Goal: Task Accomplishment & Management: Manage account settings

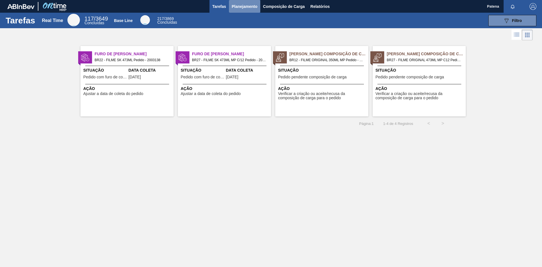
click at [257, 4] on span "Planejamento" at bounding box center [245, 6] width 26 height 7
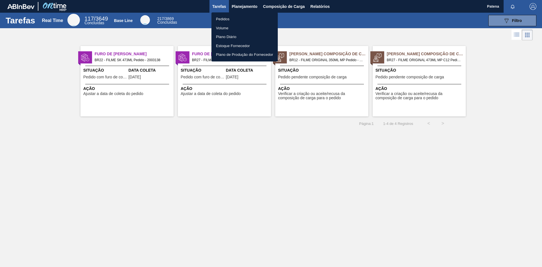
click at [225, 20] on li "Pedidos" at bounding box center [244, 19] width 66 height 9
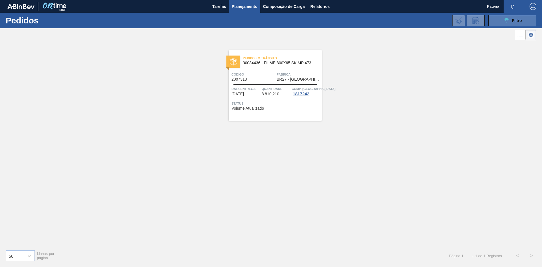
click at [509, 24] on button "089F7B8B-B2A5-4AFE-B5C0-19BA573D28AC Filtro" at bounding box center [512, 20] width 48 height 11
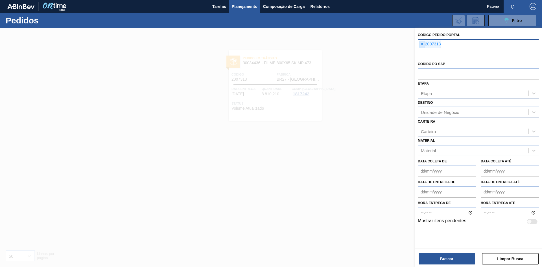
click at [421, 44] on span "×" at bounding box center [421, 44] width 5 height 7
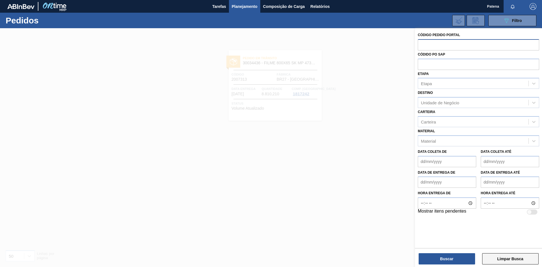
click at [506, 260] on button "Limpar Busca" at bounding box center [510, 258] width 56 height 11
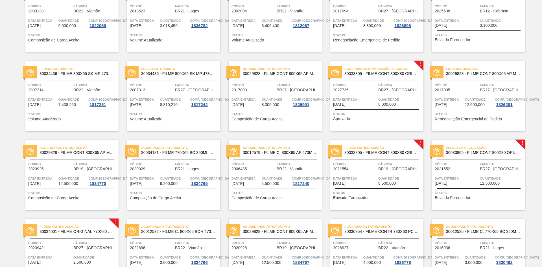
scroll to position [58, 0]
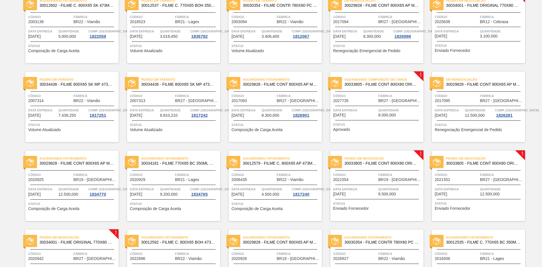
click at [368, 124] on span "Status" at bounding box center [377, 125] width 89 height 6
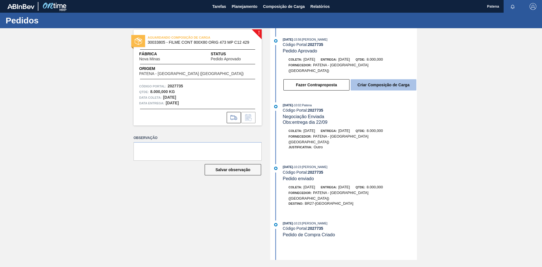
click at [382, 82] on button "Criar Composição de Carga" at bounding box center [384, 84] width 66 height 11
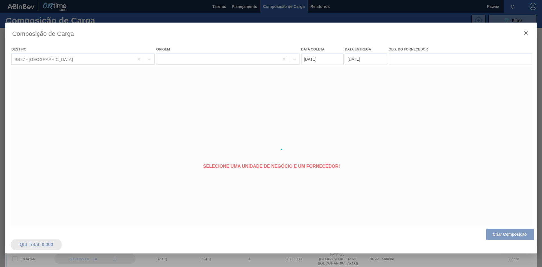
type coleta "[DATE]"
type entrega "[DATE]"
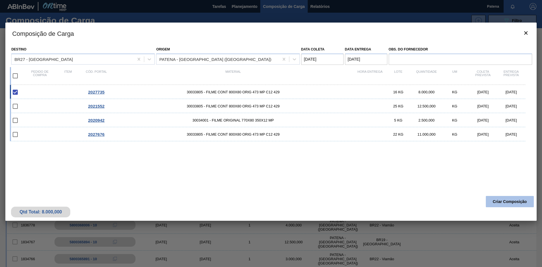
click at [499, 200] on button "Criar Composição" at bounding box center [510, 201] width 48 height 11
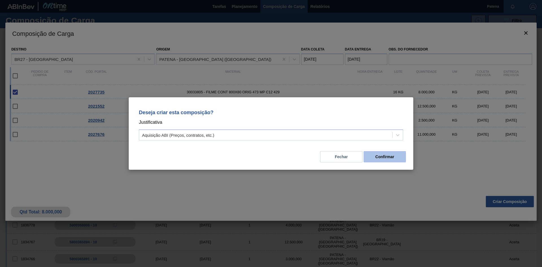
click at [371, 158] on button "Confirmar" at bounding box center [384, 156] width 42 height 11
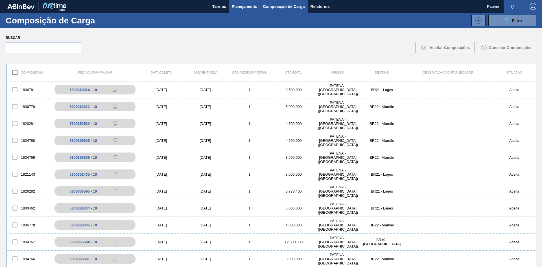
click at [238, 5] on span "Planejamento" at bounding box center [245, 6] width 26 height 7
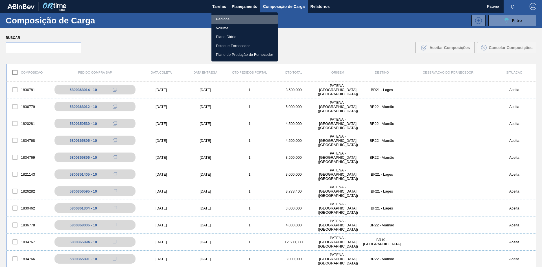
click at [225, 17] on li "Pedidos" at bounding box center [244, 19] width 66 height 9
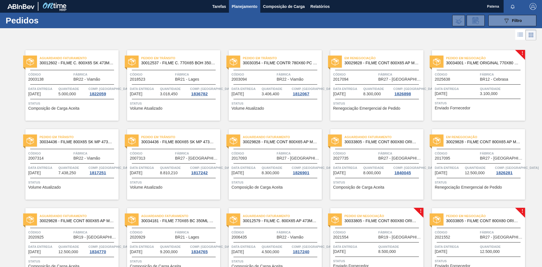
scroll to position [86, 0]
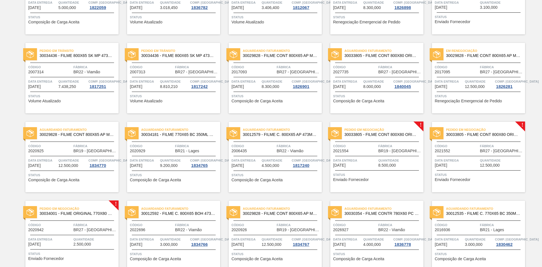
click at [378, 168] on div "Pedido em Negociação 30033805 - FILME CONT 800X80 ORIG 473 MP C12 429 Código 20…" at bounding box center [376, 157] width 93 height 71
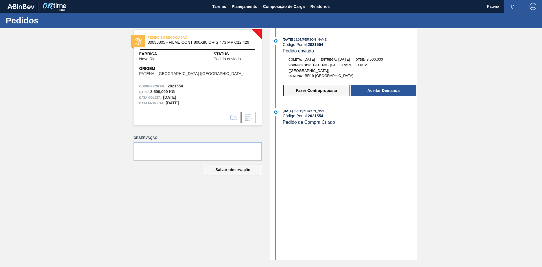
click at [320, 91] on button "Fazer Contraproposta" at bounding box center [316, 90] width 66 height 11
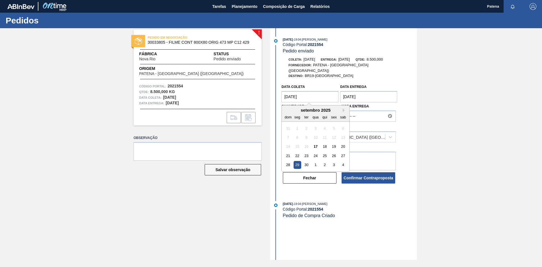
drag, startPoint x: 314, startPoint y: 93, endPoint x: 270, endPoint y: 92, distance: 43.5
click at [281, 92] on coleta "[DATE]" at bounding box center [309, 96] width 57 height 11
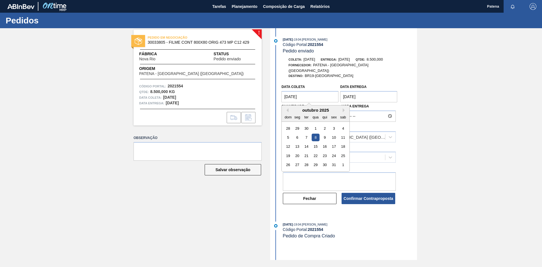
type coleta "[DATE]"
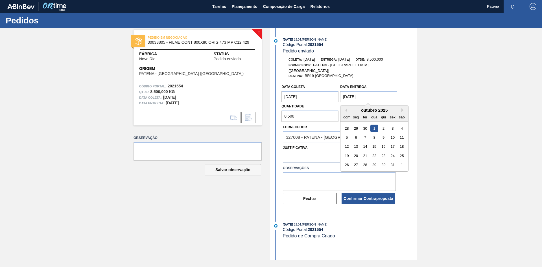
drag, startPoint x: 373, startPoint y: 93, endPoint x: 338, endPoint y: 89, distance: 35.1
click at [340, 91] on entrega "[DATE]" at bounding box center [368, 96] width 57 height 11
type entrega "[DATE]"
click at [412, 91] on div "Data coleta [DATE] Data entrega [DATE] Previous Month Next Month [DATE] dom seg…" at bounding box center [343, 143] width 145 height 123
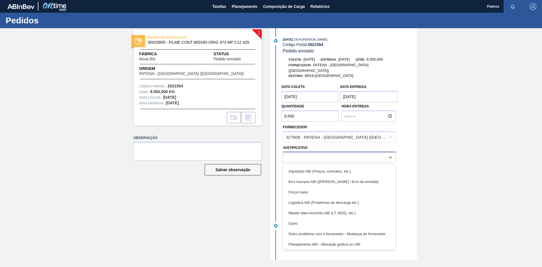
click at [305, 154] on div at bounding box center [334, 158] width 102 height 8
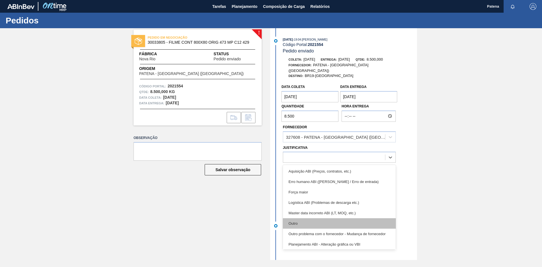
click at [297, 218] on div "Outro" at bounding box center [339, 223] width 113 height 10
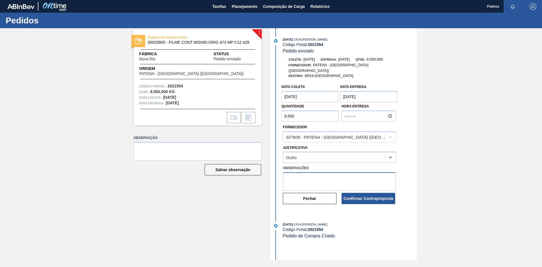
click at [294, 173] on textarea at bounding box center [339, 181] width 113 height 19
type textarea "fora do lead time"
click at [375, 196] on button "Confirmar Contraproposta" at bounding box center [368, 198] width 54 height 11
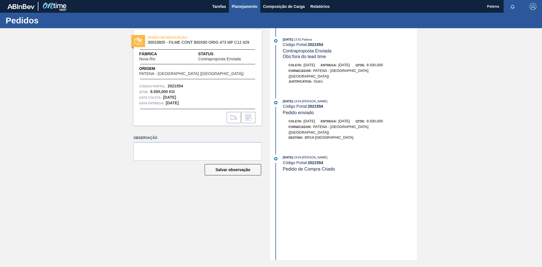
click at [241, 7] on span "Planejamento" at bounding box center [245, 6] width 26 height 7
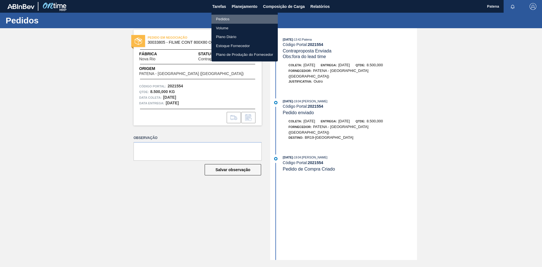
click at [249, 21] on li "Pedidos" at bounding box center [244, 19] width 66 height 9
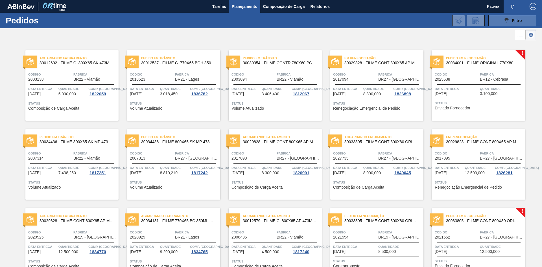
click at [503, 20] on button "089F7B8B-B2A5-4AFE-B5C0-19BA573D28AC Filtro" at bounding box center [512, 20] width 48 height 11
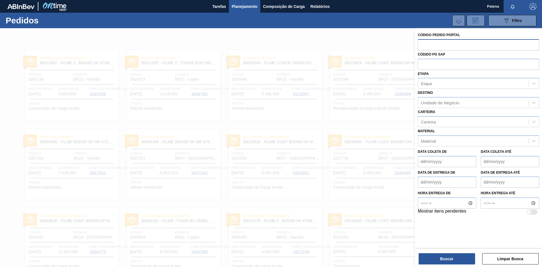
click at [429, 45] on input "text" at bounding box center [478, 44] width 121 height 11
type input "2021552"
click at [447, 260] on button "Buscar" at bounding box center [447, 258] width 56 height 11
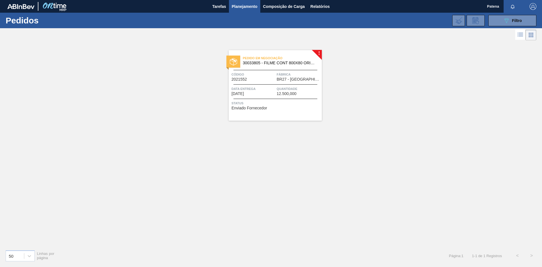
click at [243, 85] on div "Pedido em Negociação 30033805 - FILME CONT 800X80 ORIG 473 MP C12 429 Código 20…" at bounding box center [275, 85] width 93 height 71
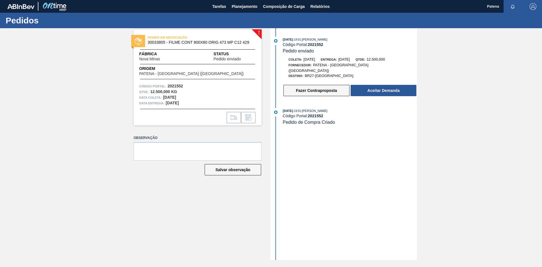
click at [330, 85] on button "Fazer Contraproposta" at bounding box center [316, 90] width 66 height 11
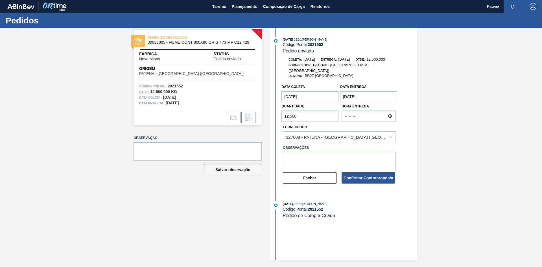
click at [296, 154] on textarea at bounding box center [339, 161] width 113 height 19
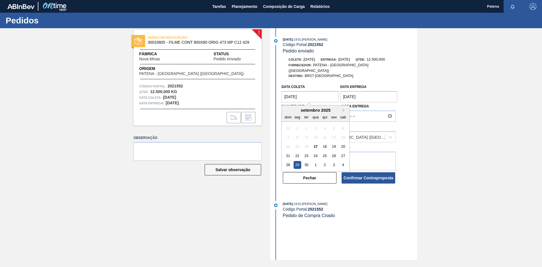
click at [311, 93] on coleta "[DATE]" at bounding box center [309, 96] width 57 height 11
drag, startPoint x: 311, startPoint y: 93, endPoint x: 273, endPoint y: 92, distance: 37.8
click at [281, 92] on coleta "[DATE]" at bounding box center [309, 96] width 57 height 11
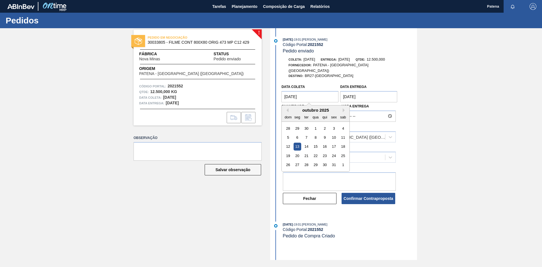
drag, startPoint x: 306, startPoint y: 91, endPoint x: 263, endPoint y: 92, distance: 42.9
click at [281, 92] on coleta "[DATE]" at bounding box center [309, 96] width 57 height 11
type coleta "[DATE]"
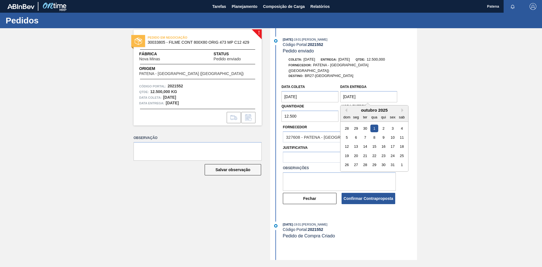
click at [359, 91] on entrega "[DATE]" at bounding box center [368, 96] width 57 height 11
drag, startPoint x: 371, startPoint y: 92, endPoint x: 324, endPoint y: 88, distance: 47.3
click at [340, 91] on entrega "[DATE]" at bounding box center [368, 96] width 57 height 11
type entrega "[DATE]"
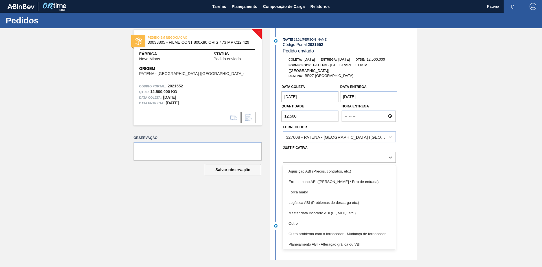
click at [294, 154] on div at bounding box center [334, 158] width 102 height 8
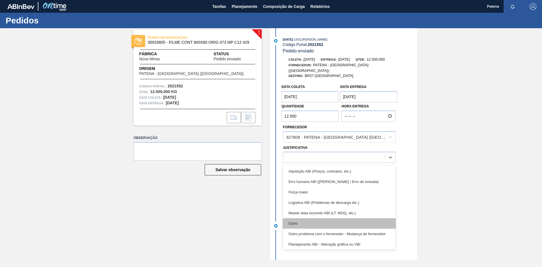
click at [297, 218] on div "Outro" at bounding box center [339, 223] width 113 height 10
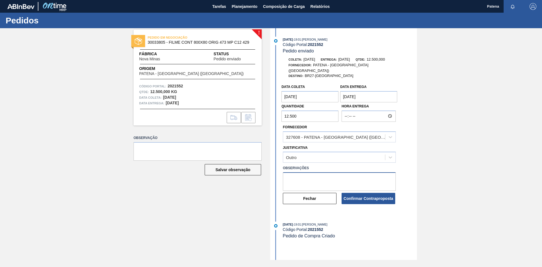
click at [292, 172] on textarea at bounding box center [339, 181] width 113 height 19
type textarea "fora do lead time"
click at [373, 195] on button "Confirmar Contraproposta" at bounding box center [368, 198] width 54 height 11
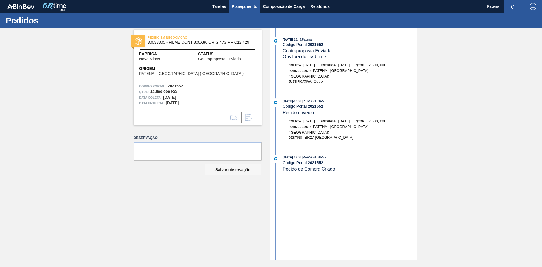
click at [241, 6] on span "Planejamento" at bounding box center [245, 6] width 26 height 7
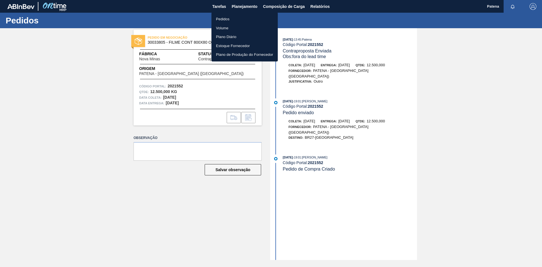
click at [235, 18] on li "Pedidos" at bounding box center [244, 19] width 66 height 9
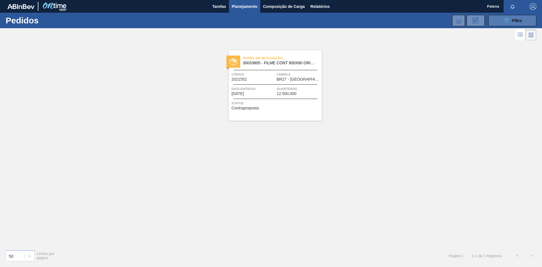
click at [500, 17] on button "089F7B8B-B2A5-4AFE-B5C0-19BA573D28AC Filtro" at bounding box center [512, 20] width 48 height 11
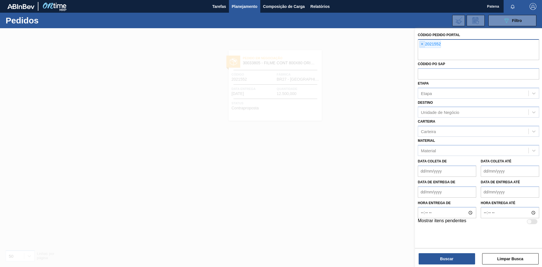
click at [423, 43] on span "×" at bounding box center [421, 44] width 5 height 7
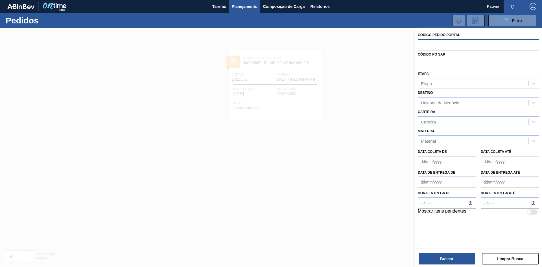
click at [424, 47] on input "text" at bounding box center [478, 44] width 121 height 11
type input "2027735"
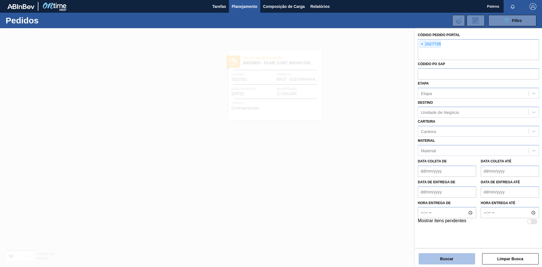
click at [440, 258] on button "Buscar" at bounding box center [447, 258] width 56 height 11
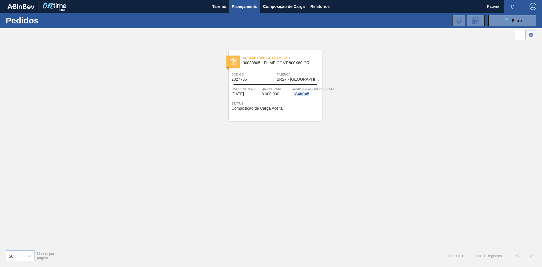
click at [268, 83] on div "Aguardando Faturamento 30033805 - FILME CONT 800X80 ORIG 473 MP C12 429 Código …" at bounding box center [275, 85] width 93 height 71
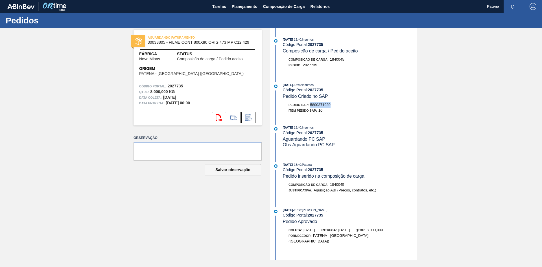
drag, startPoint x: 332, startPoint y: 106, endPoint x: 311, endPoint y: 105, distance: 20.9
click at [311, 105] on div "Pedido SAP: 5800371920" at bounding box center [350, 105] width 134 height 6
copy span "5800371920"
click at [249, 2] on button "Planejamento" at bounding box center [244, 6] width 31 height 13
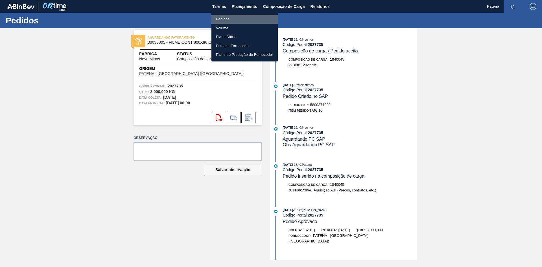
click at [231, 17] on li "Pedidos" at bounding box center [244, 19] width 66 height 9
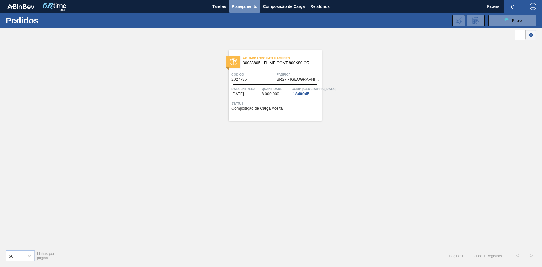
click at [235, 5] on span "Planejamento" at bounding box center [245, 6] width 26 height 7
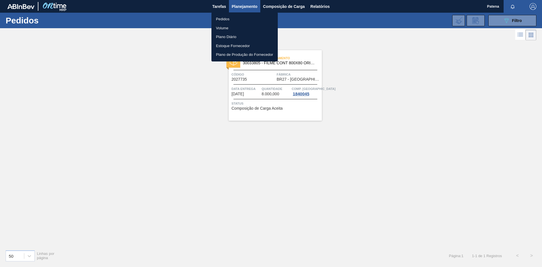
drag, startPoint x: 382, startPoint y: 67, endPoint x: 258, endPoint y: 23, distance: 132.2
click at [380, 66] on div at bounding box center [271, 133] width 542 height 267
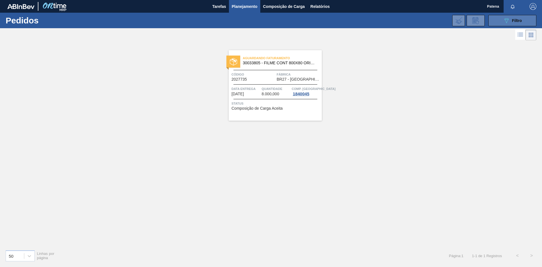
click at [508, 19] on icon "089F7B8B-B2A5-4AFE-B5C0-19BA573D28AC" at bounding box center [506, 20] width 7 height 7
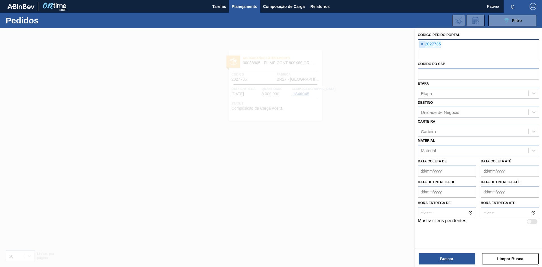
click at [422, 44] on span "×" at bounding box center [421, 44] width 5 height 7
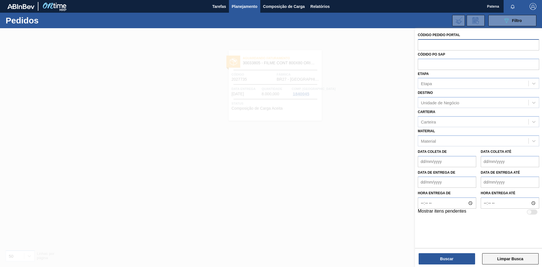
click at [504, 264] on button "Limpar Busca" at bounding box center [510, 258] width 56 height 11
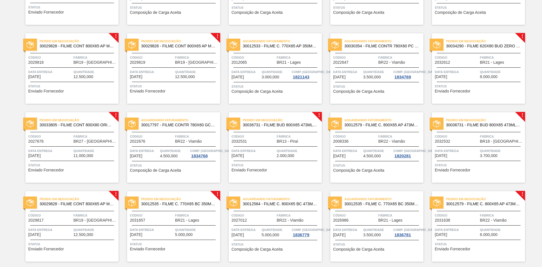
scroll to position [345, 0]
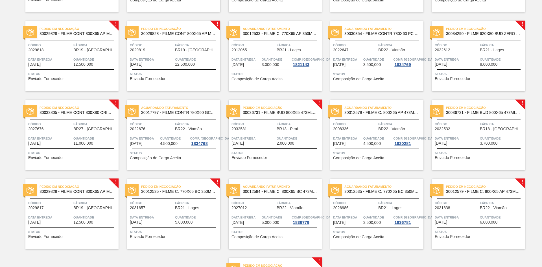
click at [302, 142] on div "Quantidade 2.000,000" at bounding box center [299, 141] width 44 height 10
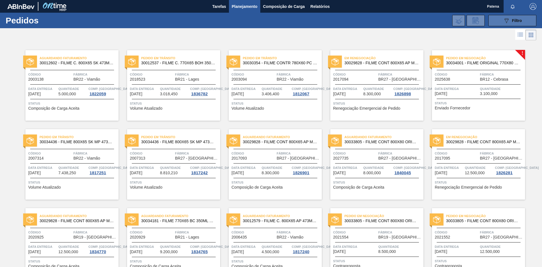
click at [502, 22] on button "089F7B8B-B2A5-4AFE-B5C0-19BA573D28AC Filtro" at bounding box center [512, 20] width 48 height 11
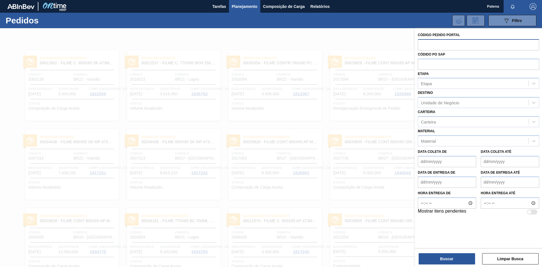
click at [441, 46] on input "text" at bounding box center [478, 44] width 121 height 11
paste input "201693"
type input "201693"
click at [446, 258] on button "Buscar" at bounding box center [447, 258] width 56 height 11
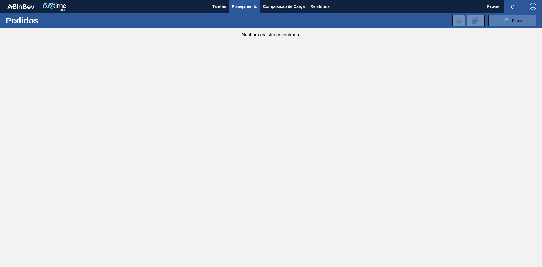
click at [508, 19] on icon at bounding box center [506, 20] width 4 height 5
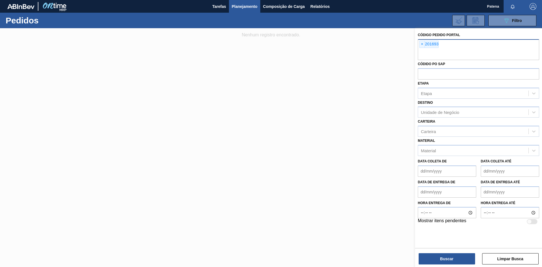
click at [457, 51] on input "text" at bounding box center [478, 54] width 121 height 11
drag, startPoint x: 264, startPoint y: 141, endPoint x: 306, endPoint y: 24, distance: 123.7
click at [266, 139] on div at bounding box center [271, 161] width 542 height 267
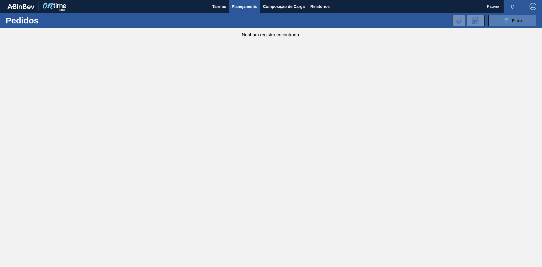
click at [502, 21] on button "089F7B8B-B2A5-4AFE-B5C0-19BA573D28AC Filtro" at bounding box center [512, 20] width 48 height 11
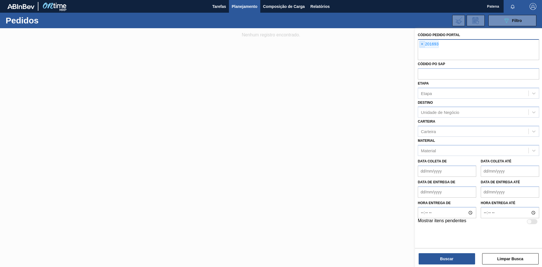
click at [421, 44] on span "×" at bounding box center [421, 44] width 5 height 7
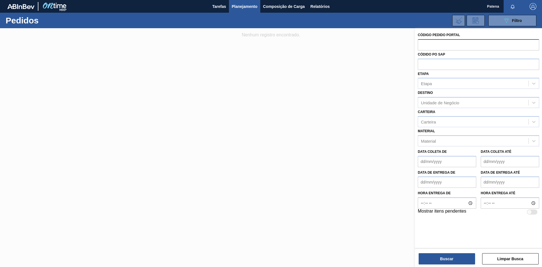
click at [426, 45] on input "text" at bounding box center [478, 44] width 121 height 11
paste input "2016936"
type input "2016936"
click at [431, 263] on button "Buscar" at bounding box center [447, 258] width 56 height 11
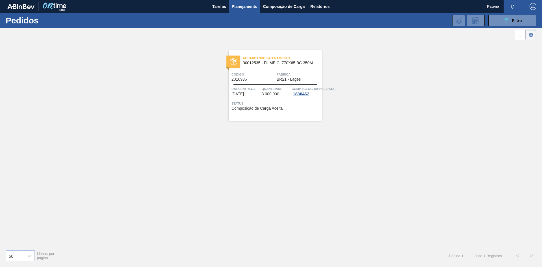
click at [254, 76] on span "Código" at bounding box center [253, 75] width 44 height 6
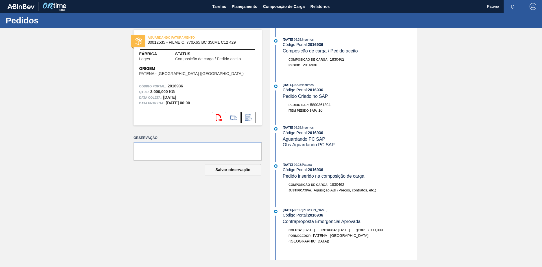
click at [216, 235] on div "AGUARDANDO FATURAMENTO 30012535 - FILME C. 770X65 BC 350ML C12 429 Fábrica Lage…" at bounding box center [193, 144] width 137 height 232
click at [248, 8] on span "Planejamento" at bounding box center [245, 6] width 26 height 7
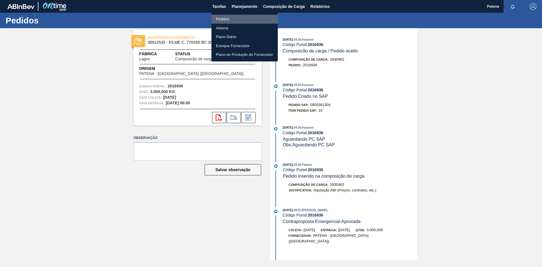
click at [224, 18] on li "Pedidos" at bounding box center [244, 19] width 66 height 9
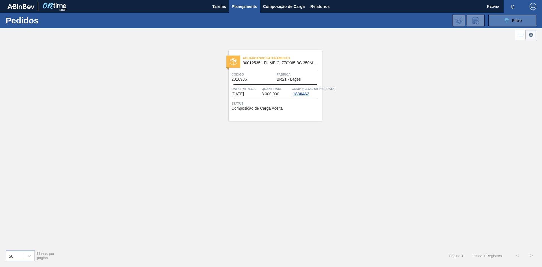
click at [508, 21] on icon "089F7B8B-B2A5-4AFE-B5C0-19BA573D28AC" at bounding box center [506, 20] width 7 height 7
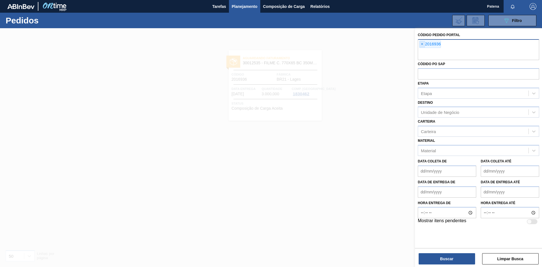
click at [424, 44] on span "×" at bounding box center [421, 44] width 5 height 7
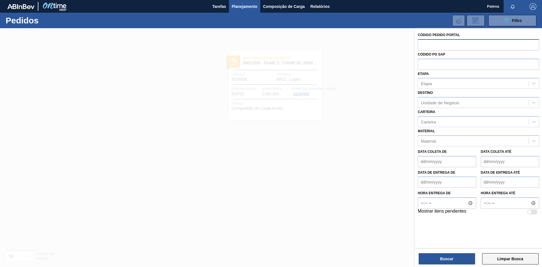
click at [505, 262] on button "Limpar Busca" at bounding box center [510, 258] width 56 height 11
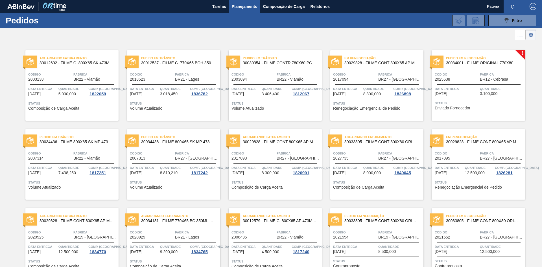
click at [450, 80] on span "2025638" at bounding box center [443, 79] width 16 height 4
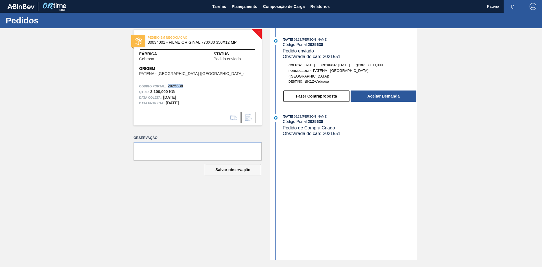
drag, startPoint x: 184, startPoint y: 87, endPoint x: 168, endPoint y: 87, distance: 15.8
click at [168, 87] on div "Código Portal: 2025638" at bounding box center [197, 87] width 117 height 6
copy strong "2025638"
drag, startPoint x: 159, startPoint y: 67, endPoint x: 165, endPoint y: 43, distance: 24.6
click at [161, 63] on div "PEDIDO EM NEGOCIAÇÃO 30034001 - FILME ORIGINAL 770X80 350X12 MP Fábrica Cebrasa…" at bounding box center [197, 78] width 128 height 96
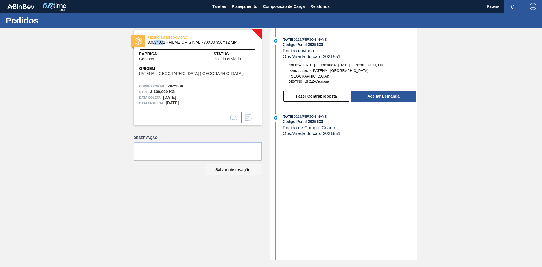
drag, startPoint x: 164, startPoint y: 42, endPoint x: 154, endPoint y: 43, distance: 9.9
click at [154, 43] on span "30034001 - FILME ORIGINAL 770X80 350X12 MP" at bounding box center [199, 42] width 102 height 4
drag, startPoint x: 165, startPoint y: 44, endPoint x: 148, endPoint y: 43, distance: 16.7
click at [148, 43] on span "30034001 - FILME ORIGINAL 770X80 350X12 MP" at bounding box center [199, 42] width 102 height 4
copy span "30034001"
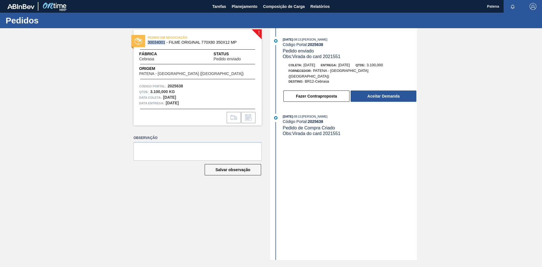
click at [339, 144] on div "[DATE] 08:13 : [PERSON_NAME] Código Portal: 2025638 Pedido enviado Obs: Virada …" at bounding box center [343, 144] width 145 height 232
click at [248, 8] on span "Planejamento" at bounding box center [245, 6] width 26 height 7
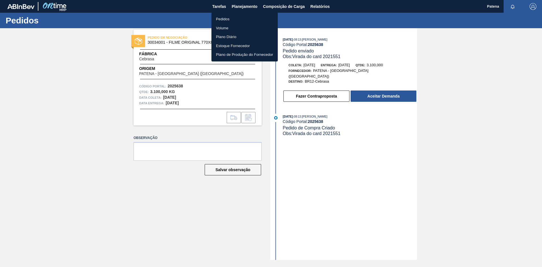
click at [222, 17] on li "Pedidos" at bounding box center [244, 19] width 66 height 9
